Goal: Navigation & Orientation: Find specific page/section

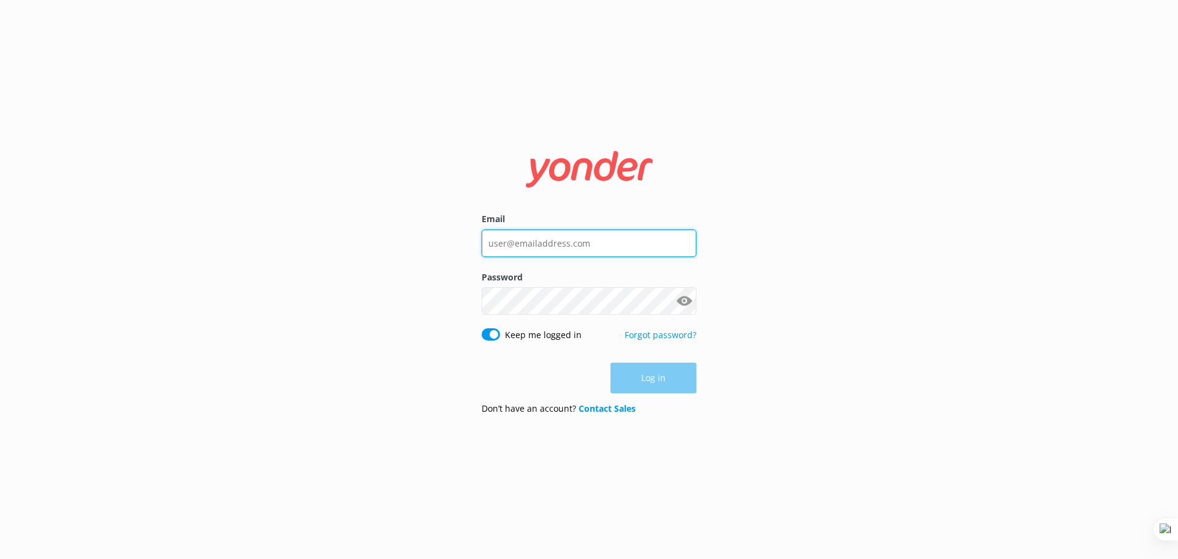
type input "[EMAIL_ADDRESS][DOMAIN_NAME]"
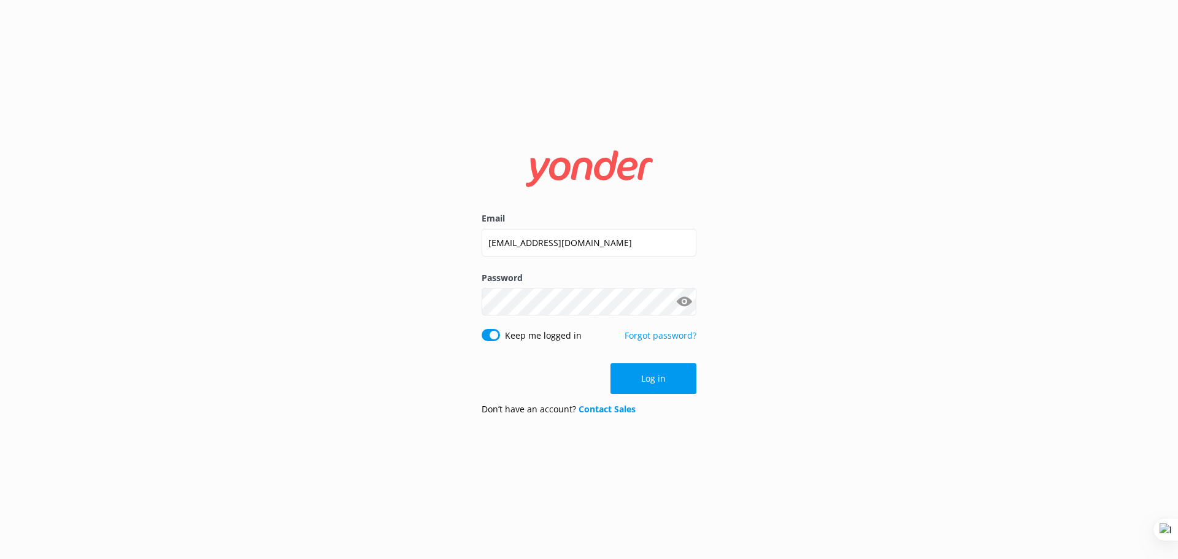
click at [837, 289] on div "Email [EMAIL_ADDRESS][DOMAIN_NAME] Password Show password Keep me logged in For…" at bounding box center [589, 279] width 1178 height 559
click at [683, 371] on button "Log in" at bounding box center [654, 378] width 86 height 31
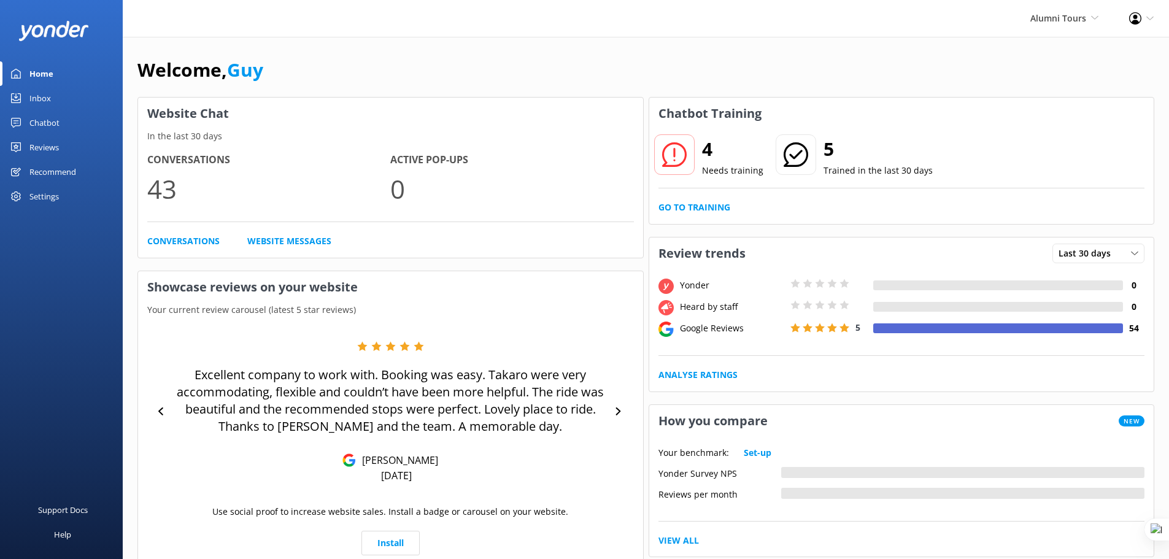
click at [1070, 10] on div "Alumni Tours Yonder demo [GEOGRAPHIC_DATA] Bea [PERSON_NAME] Kayaks Yonder Luxu…" at bounding box center [1064, 18] width 99 height 37
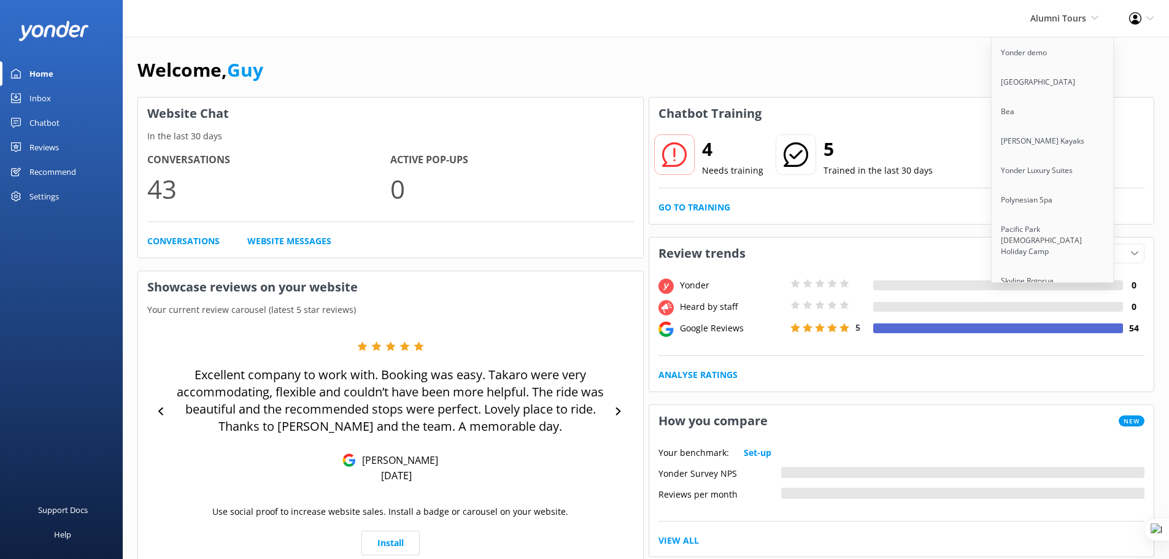
scroll to position [3734, 0]
click at [1043, 234] on link "Zen Tubing" at bounding box center [1053, 248] width 123 height 29
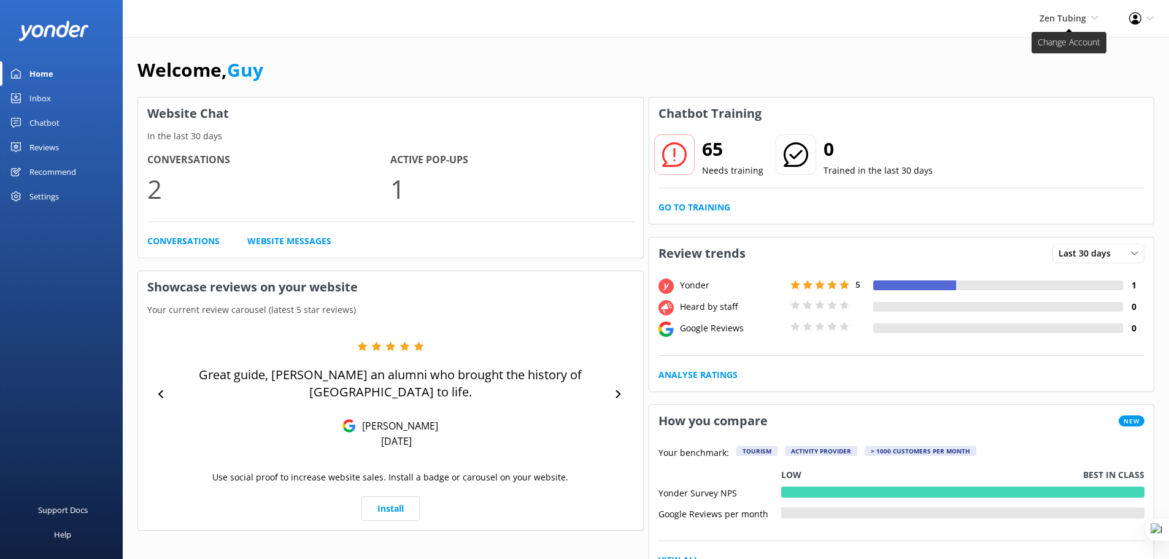
click at [1089, 18] on span "Zen Tubing Yonder demo [GEOGRAPHIC_DATA] Bea [PERSON_NAME] Kayaks Yonder Luxury…" at bounding box center [1069, 19] width 59 height 14
